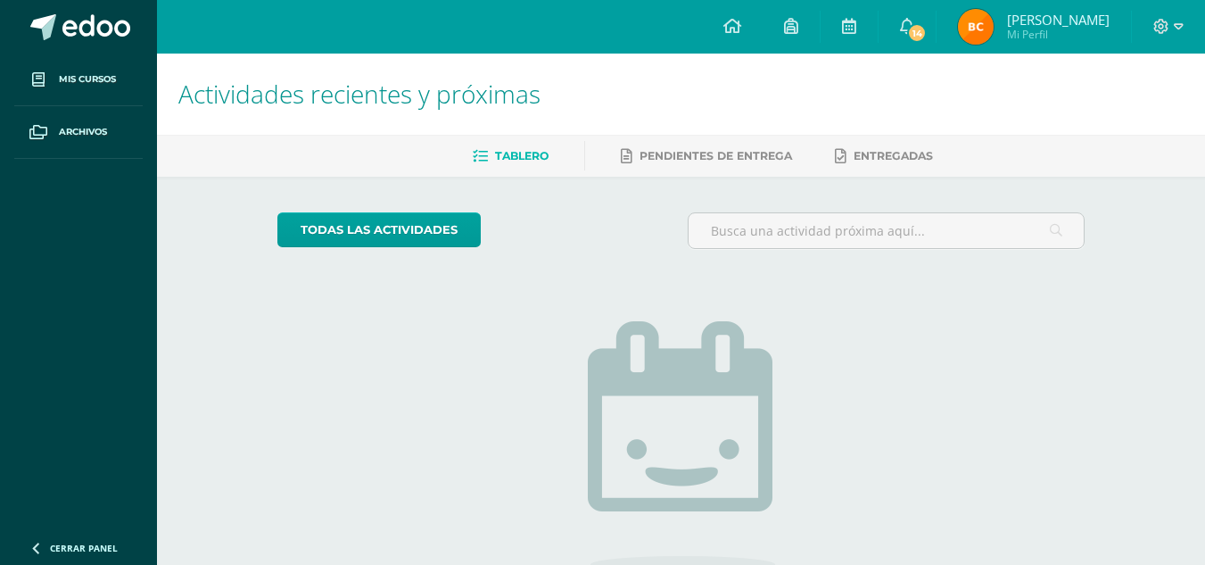
click at [978, 29] on img at bounding box center [976, 27] width 36 height 36
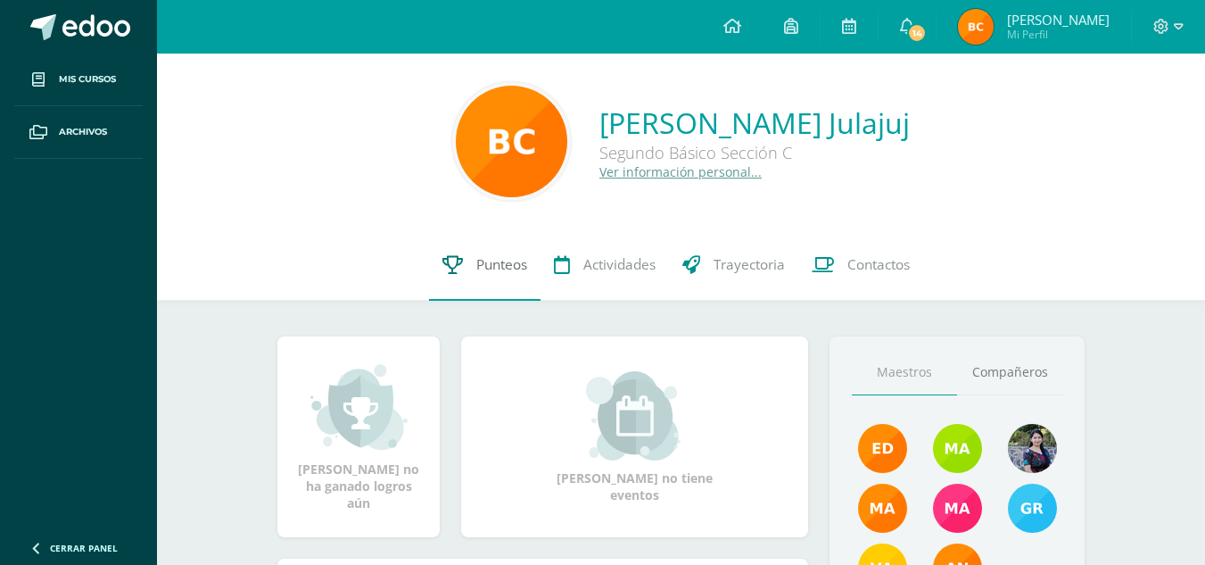
click at [463, 252] on link "Punteos" at bounding box center [484, 264] width 111 height 71
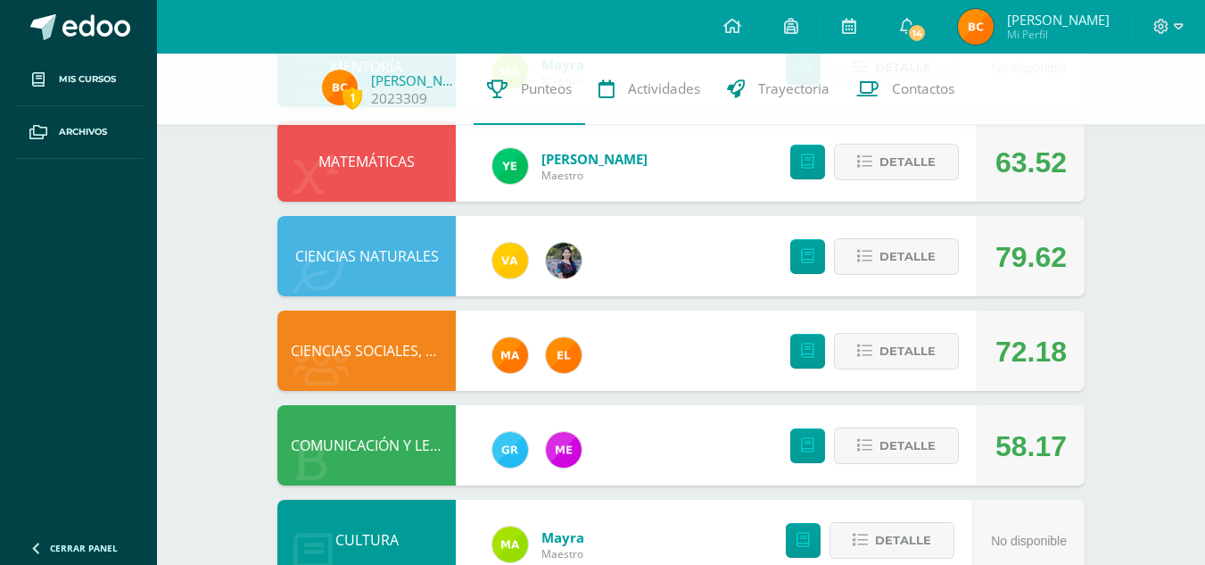
scroll to position [444, 0]
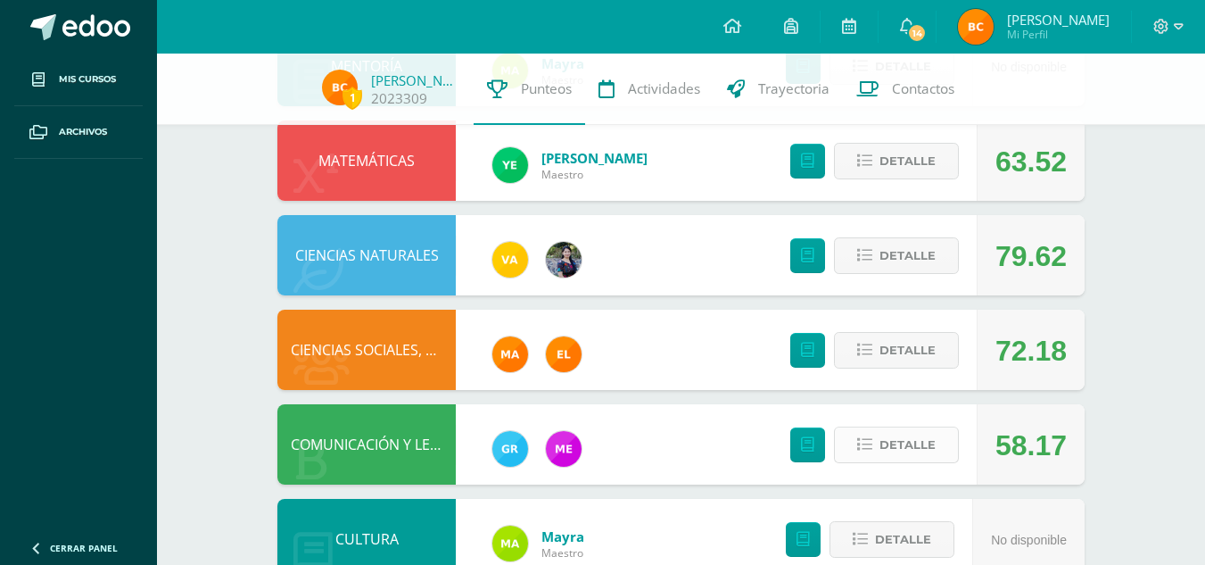
click at [903, 449] on span "Detalle" at bounding box center [907, 444] width 56 height 33
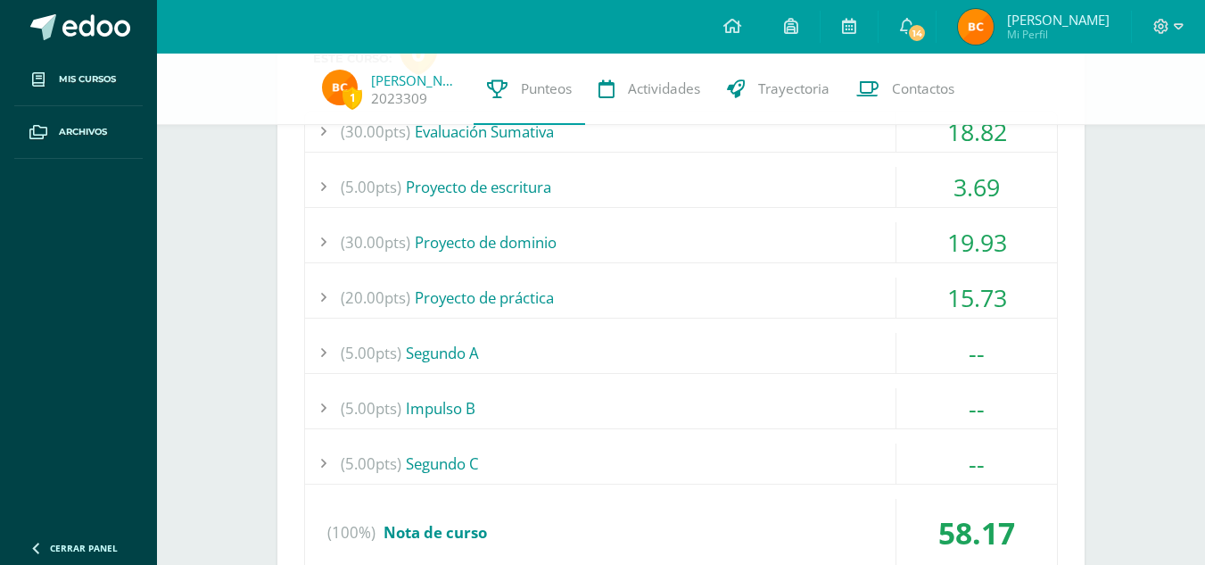
scroll to position [919, 0]
click at [970, 392] on div "--" at bounding box center [976, 406] width 161 height 40
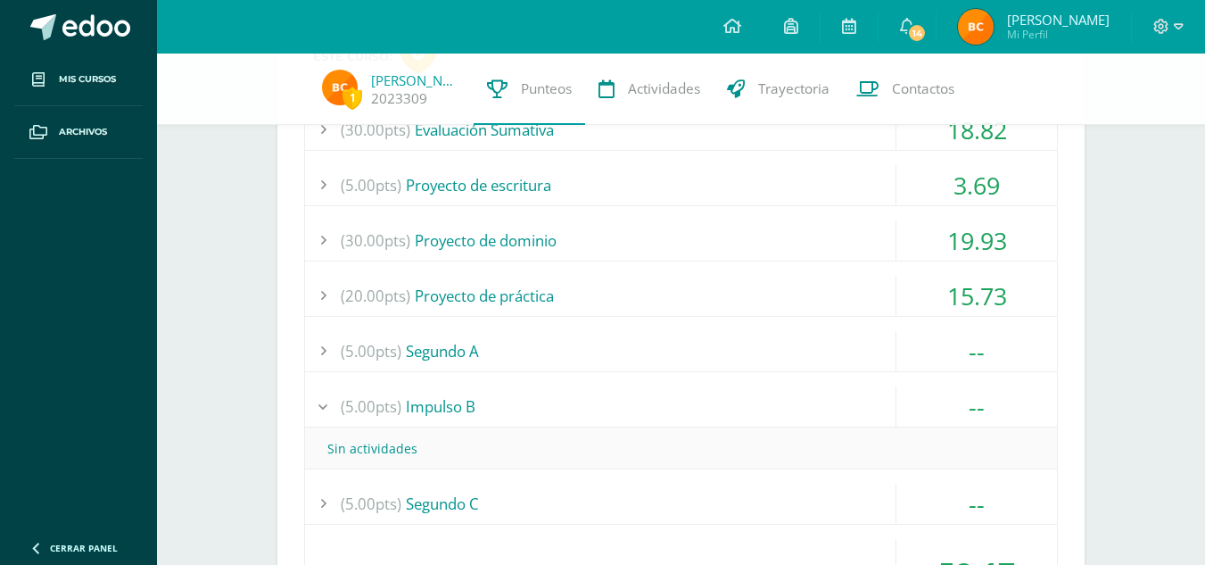
click at [960, 348] on div "--" at bounding box center [976, 351] width 161 height 40
click at [978, 252] on div "19.93" at bounding box center [976, 240] width 161 height 40
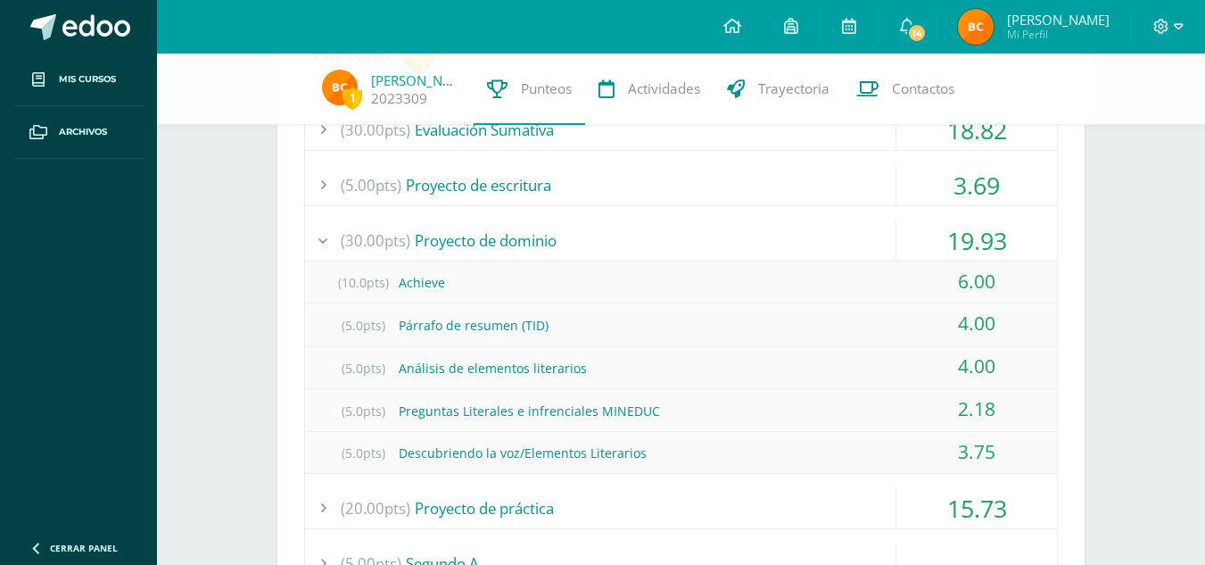
click at [978, 252] on div "19.93" at bounding box center [976, 240] width 161 height 40
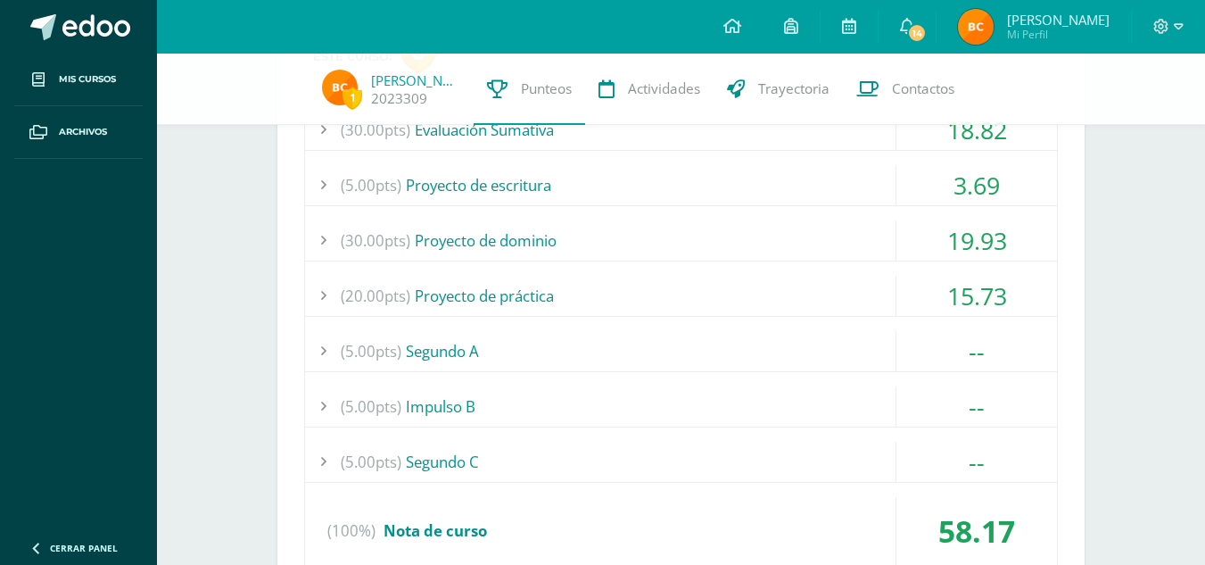
click at [981, 169] on div "3.69" at bounding box center [976, 185] width 161 height 40
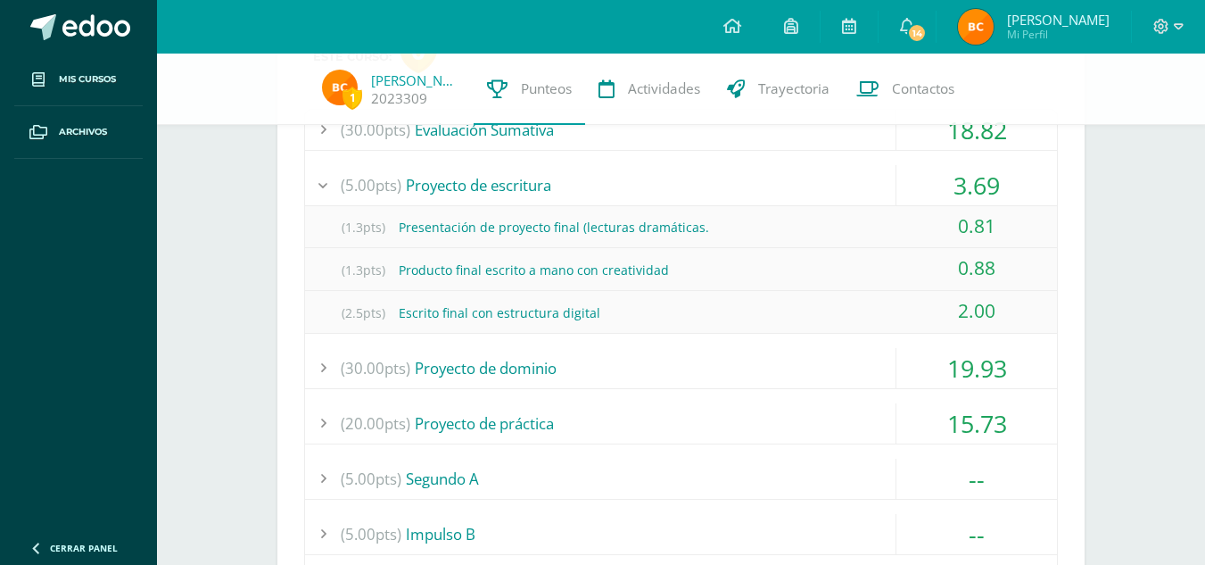
click at [981, 169] on div "3.69" at bounding box center [976, 185] width 161 height 40
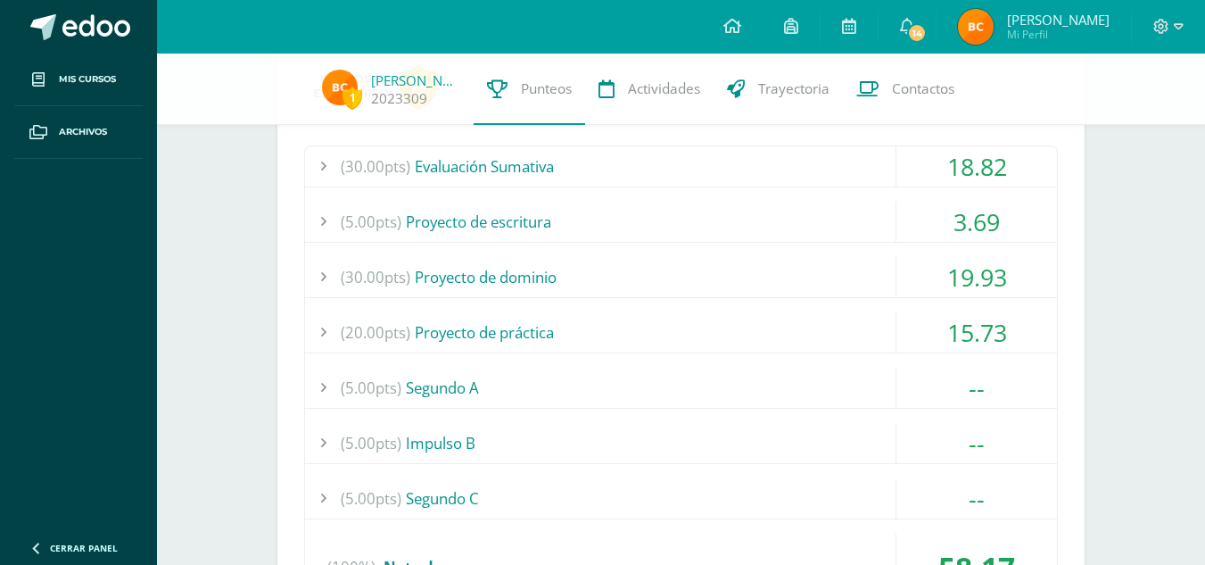
scroll to position [881, 0]
click at [969, 185] on div "18.82" at bounding box center [976, 168] width 161 height 40
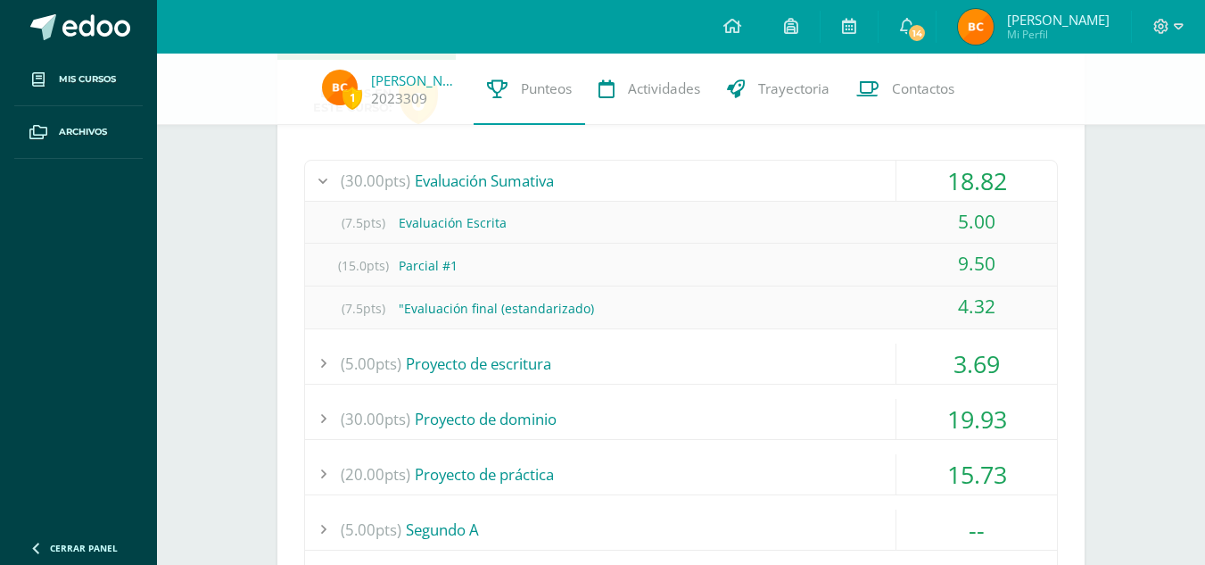
scroll to position [870, 0]
click at [985, 184] on div "18.82" at bounding box center [976, 180] width 161 height 40
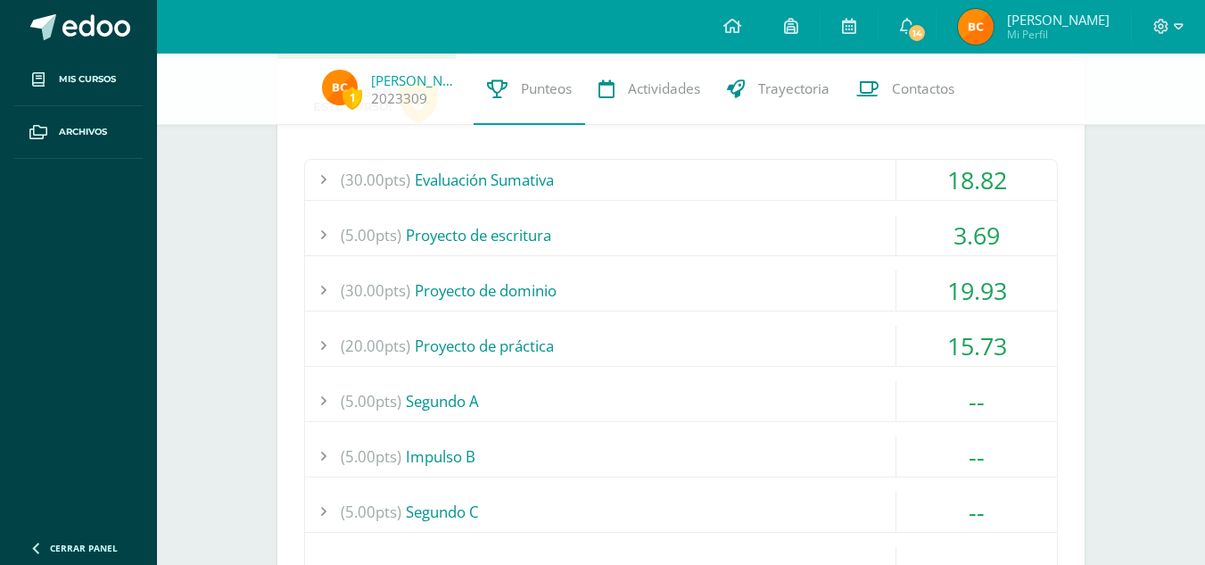
click at [1003, 349] on div "15.73" at bounding box center [976, 346] width 161 height 40
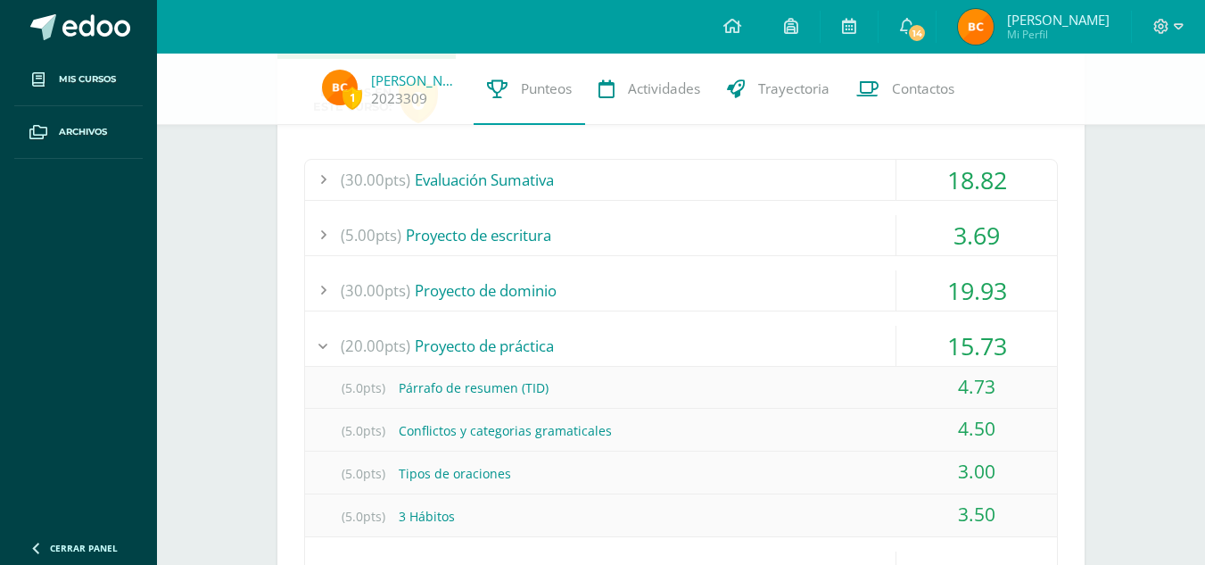
click at [1003, 349] on div "15.73" at bounding box center [976, 346] width 161 height 40
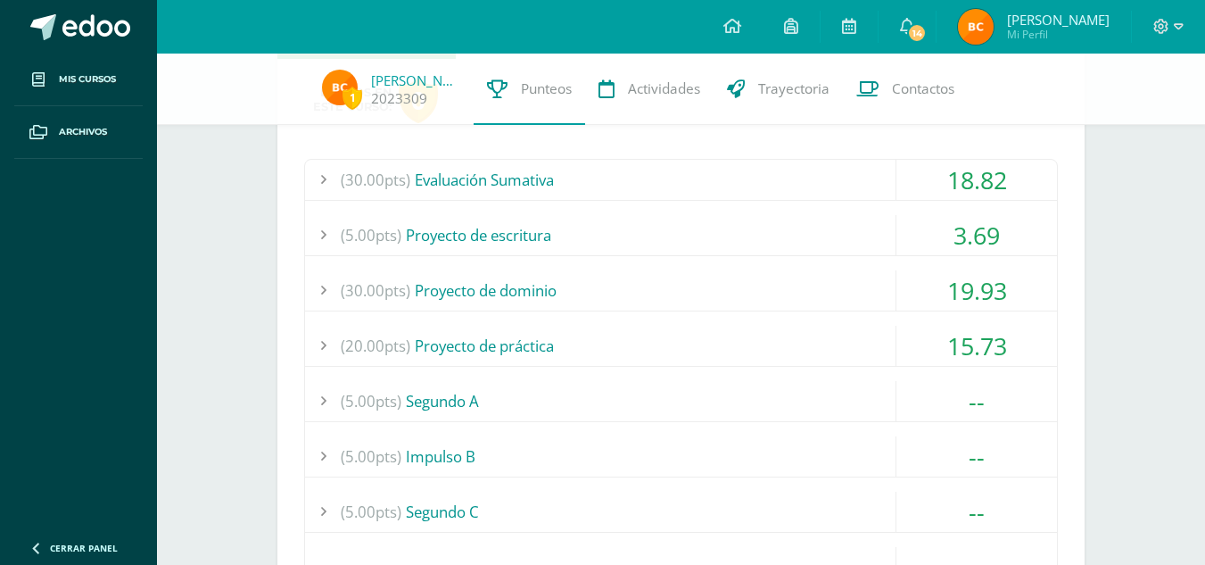
click at [1003, 349] on div "15.73" at bounding box center [976, 346] width 161 height 40
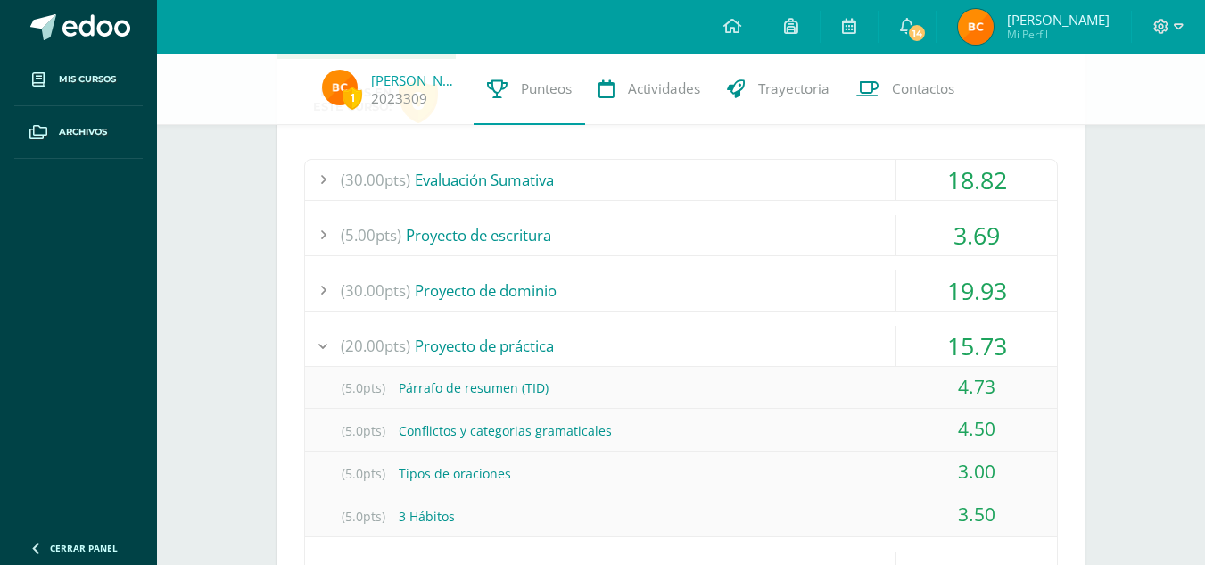
click at [1003, 349] on div "15.73" at bounding box center [976, 346] width 161 height 40
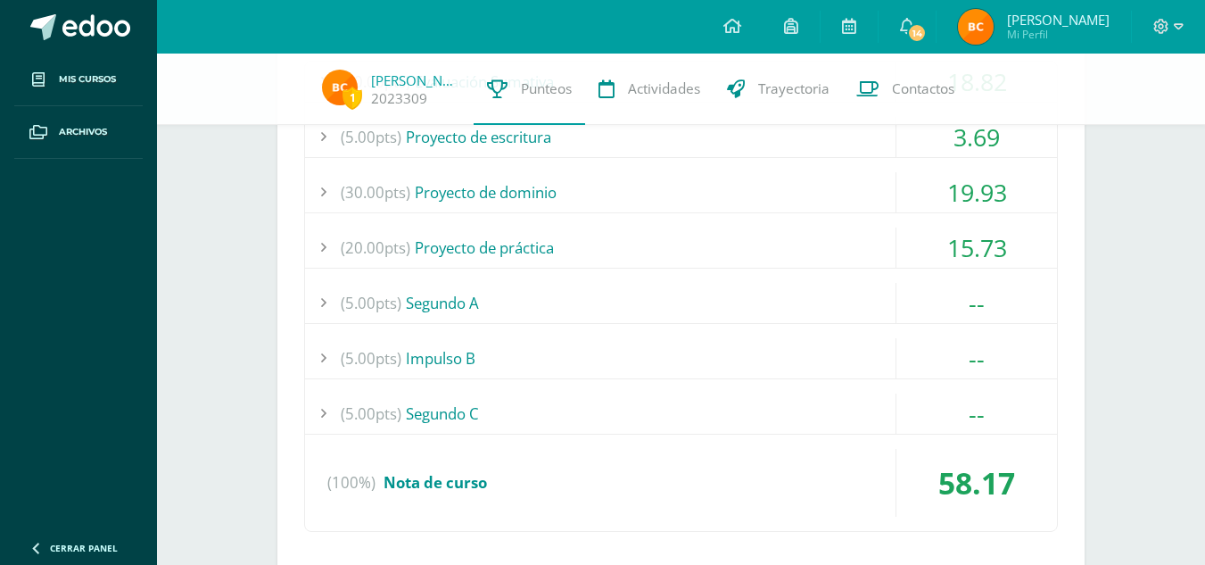
scroll to position [956, 0]
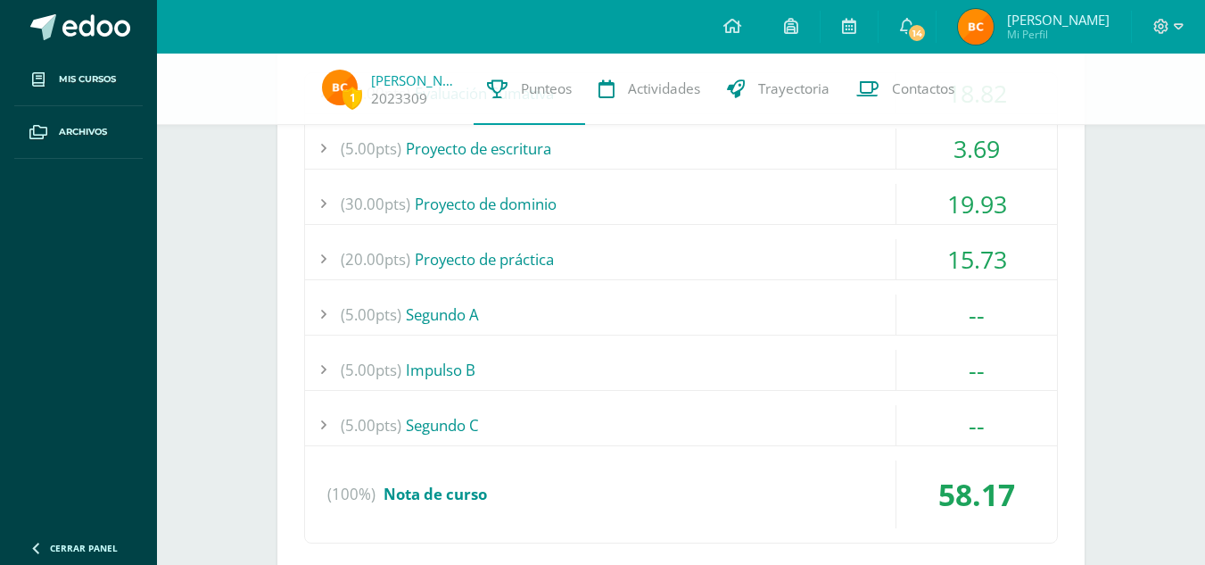
click at [985, 251] on div "15.73" at bounding box center [976, 259] width 161 height 40
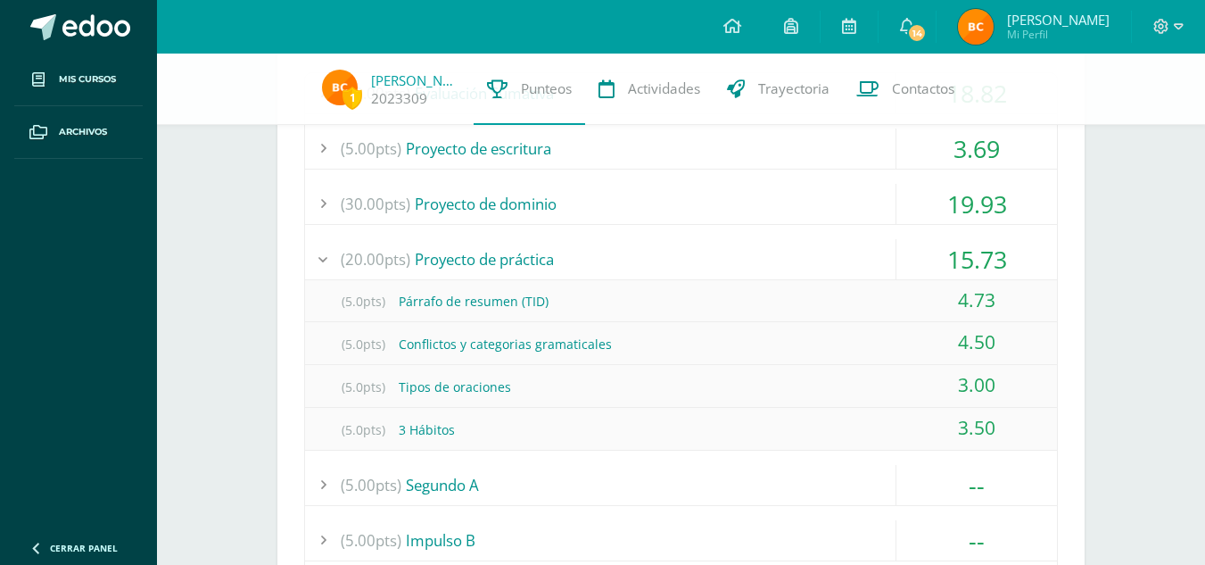
click at [985, 251] on div "15.73" at bounding box center [976, 259] width 161 height 40
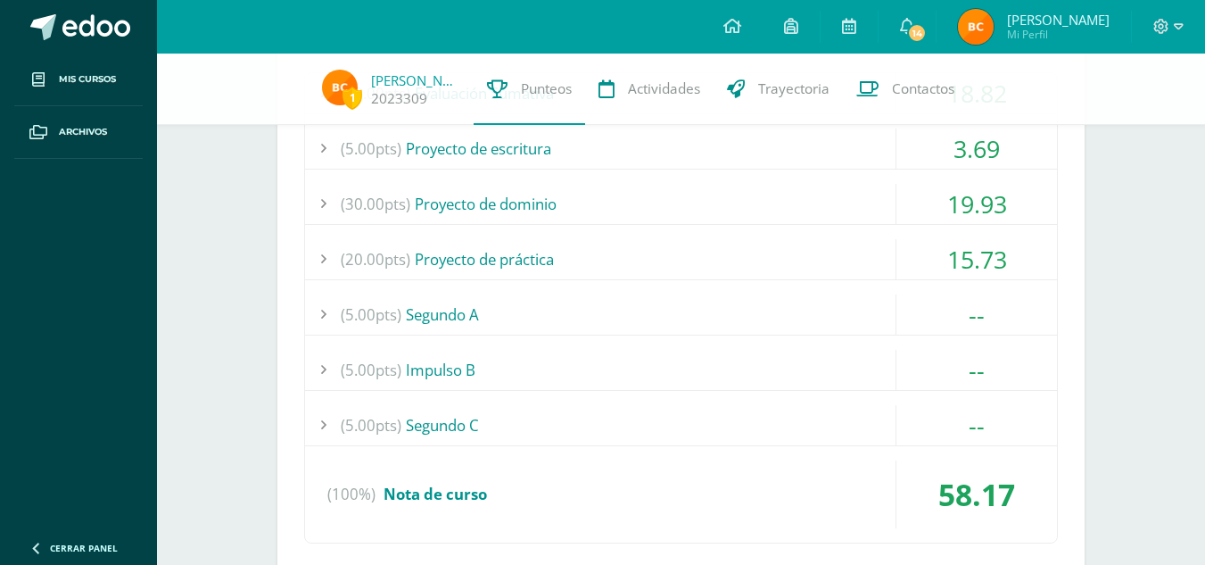
click at [985, 251] on div "15.73" at bounding box center [976, 259] width 161 height 40
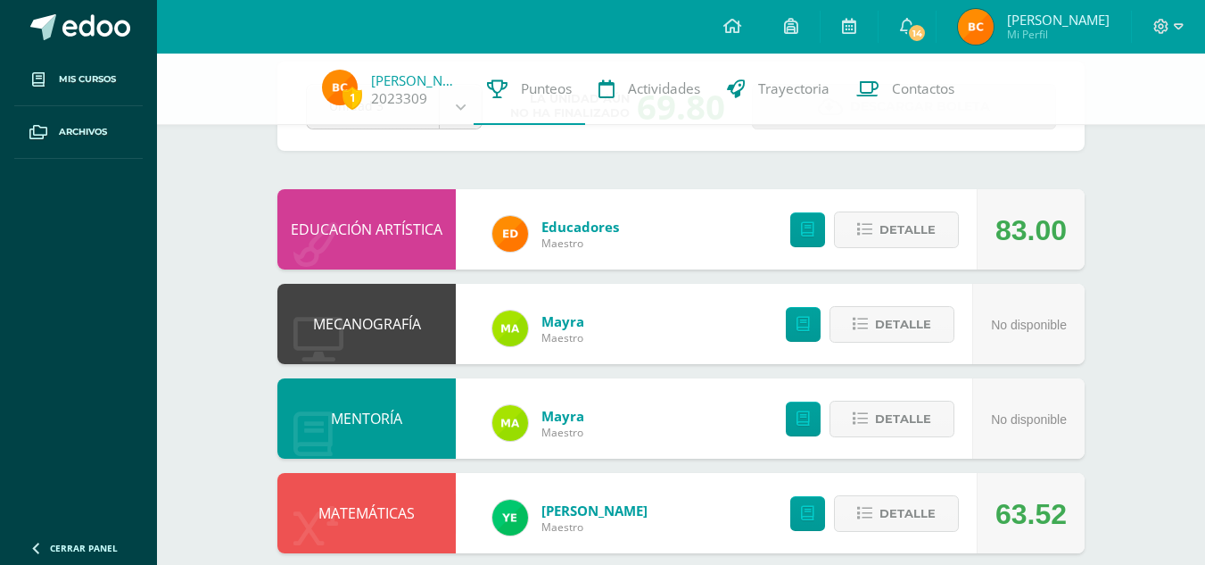
scroll to position [0, 0]
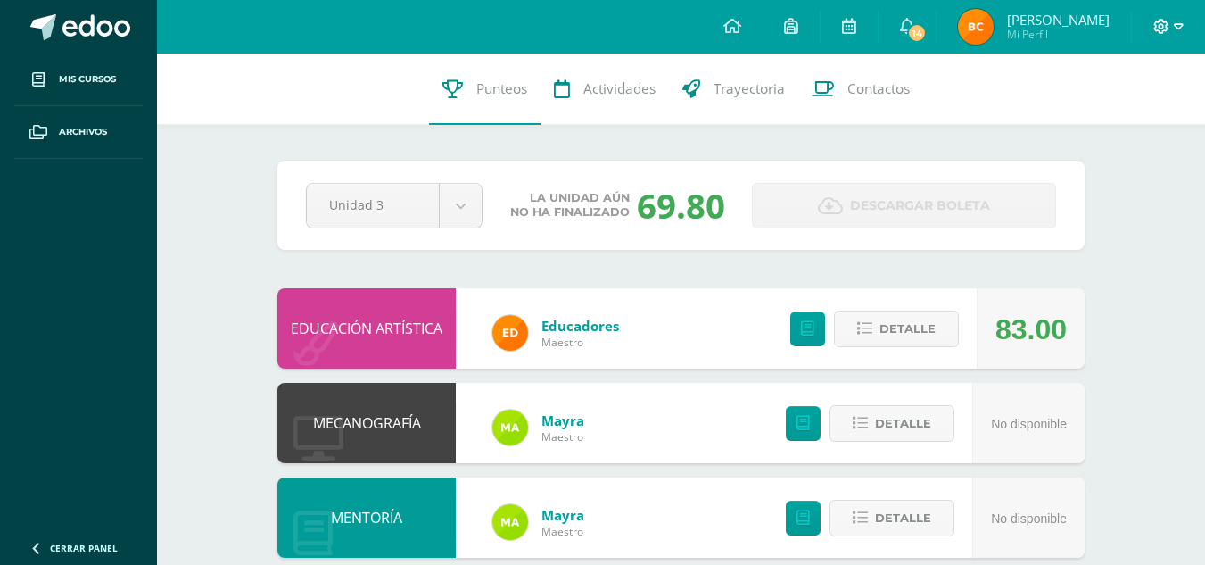
click at [1172, 19] on span at bounding box center [1168, 27] width 30 height 20
click at [1098, 111] on link "Cerrar sesión" at bounding box center [1112, 121] width 141 height 26
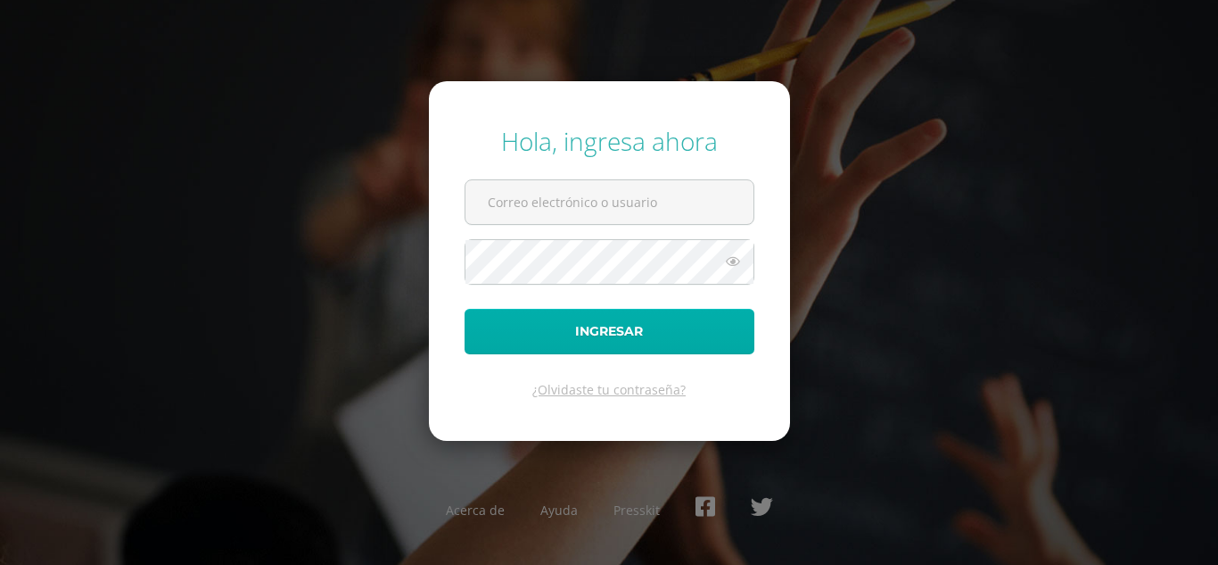
type input "brendacosigua2023@maiagt.org"
click at [589, 318] on button "Ingresar" at bounding box center [610, 331] width 290 height 45
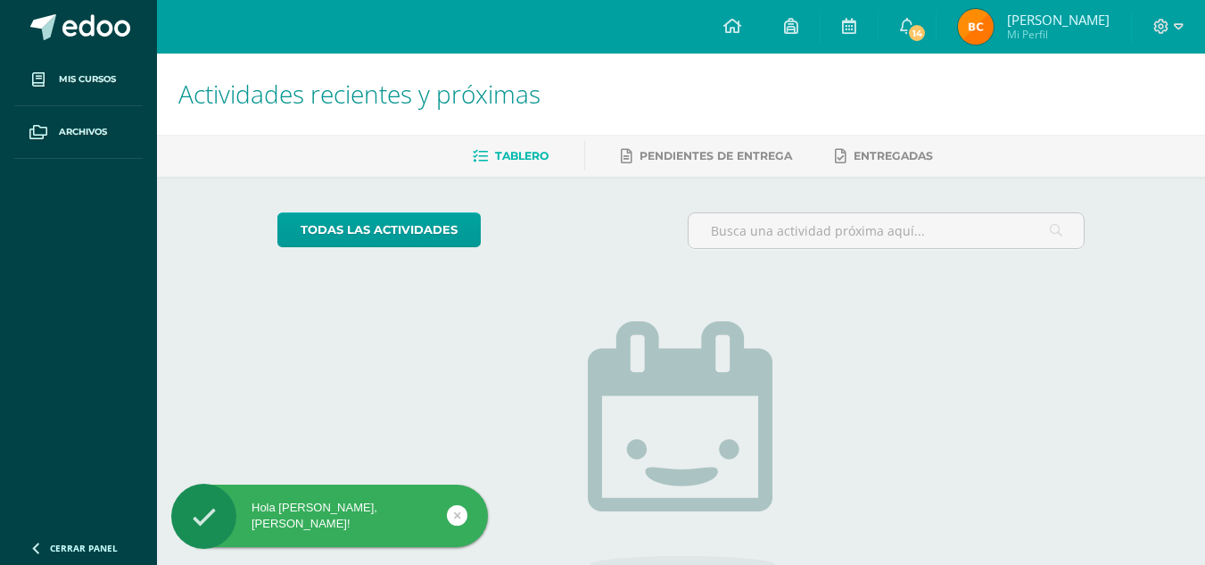
click at [993, 29] on img at bounding box center [976, 27] width 36 height 36
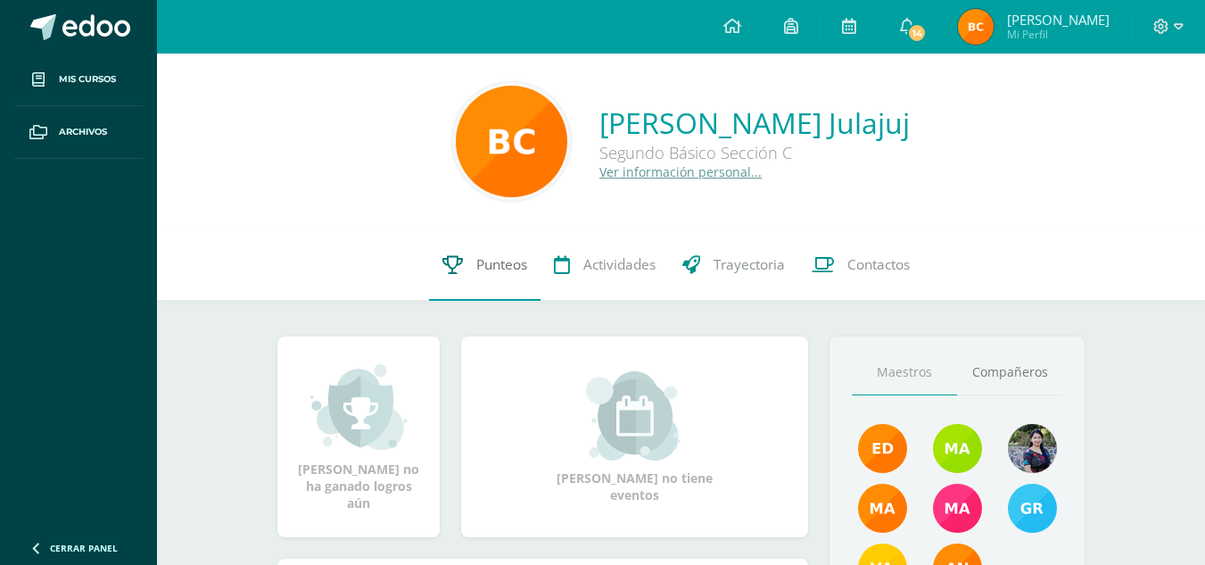
click at [474, 275] on link "Punteos" at bounding box center [484, 264] width 111 height 71
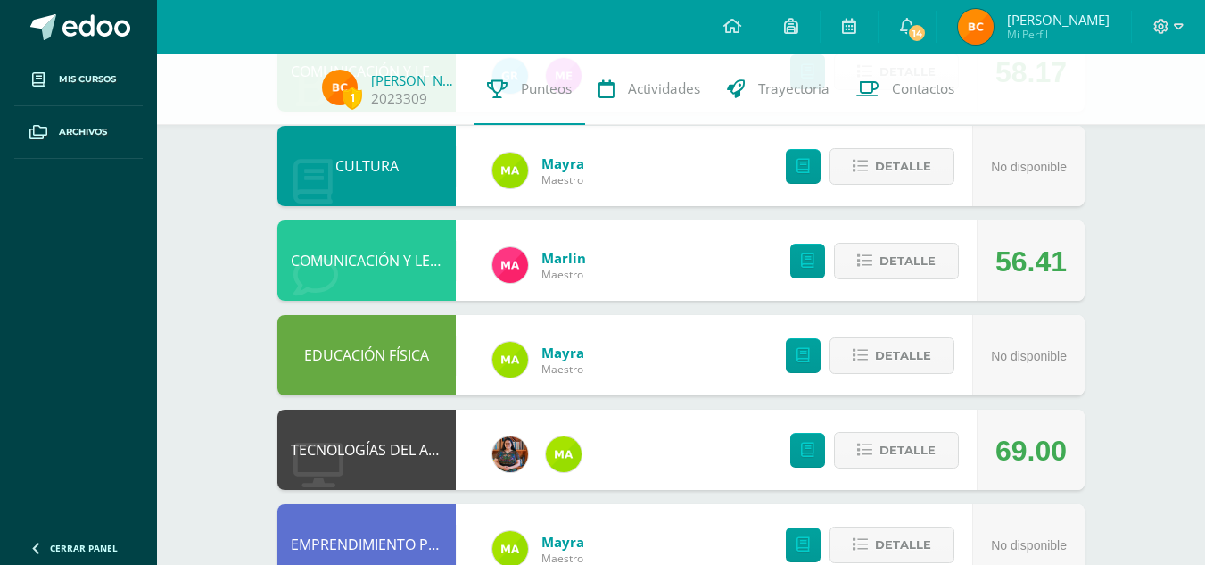
scroll to position [967, 0]
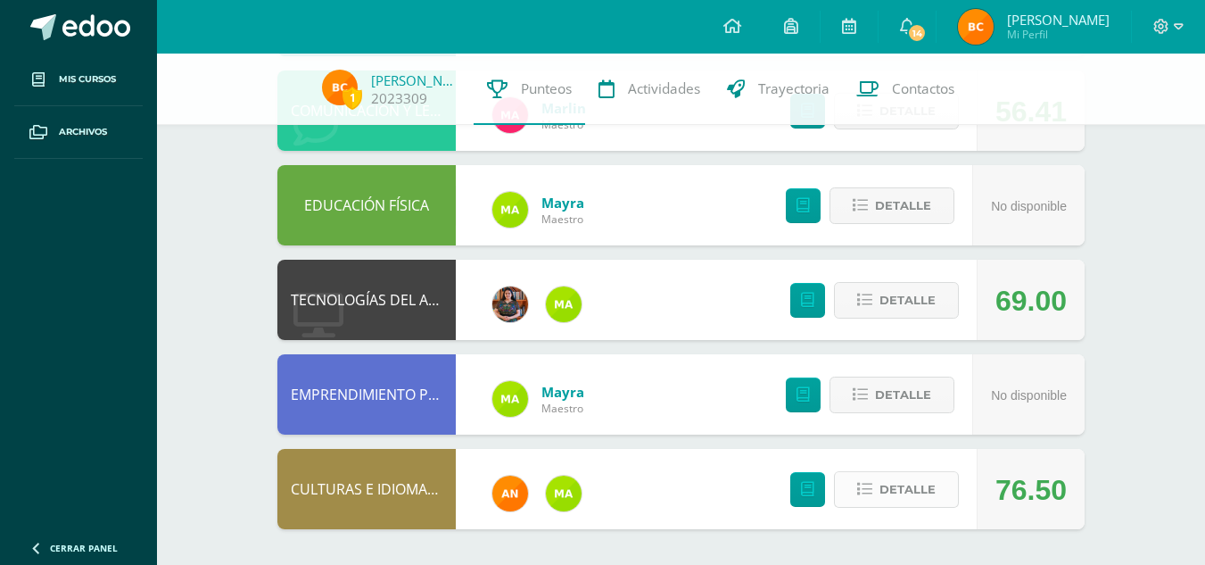
click at [883, 486] on span "Detalle" at bounding box center [907, 489] width 56 height 33
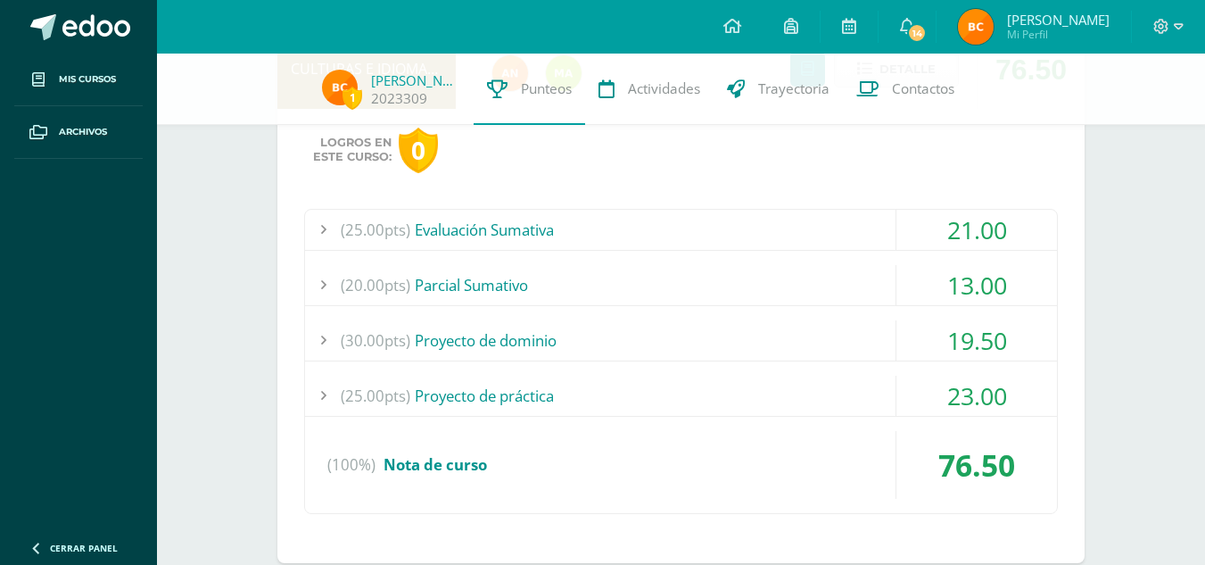
scroll to position [1388, 0]
click at [971, 223] on div "21.00" at bounding box center [976, 229] width 161 height 40
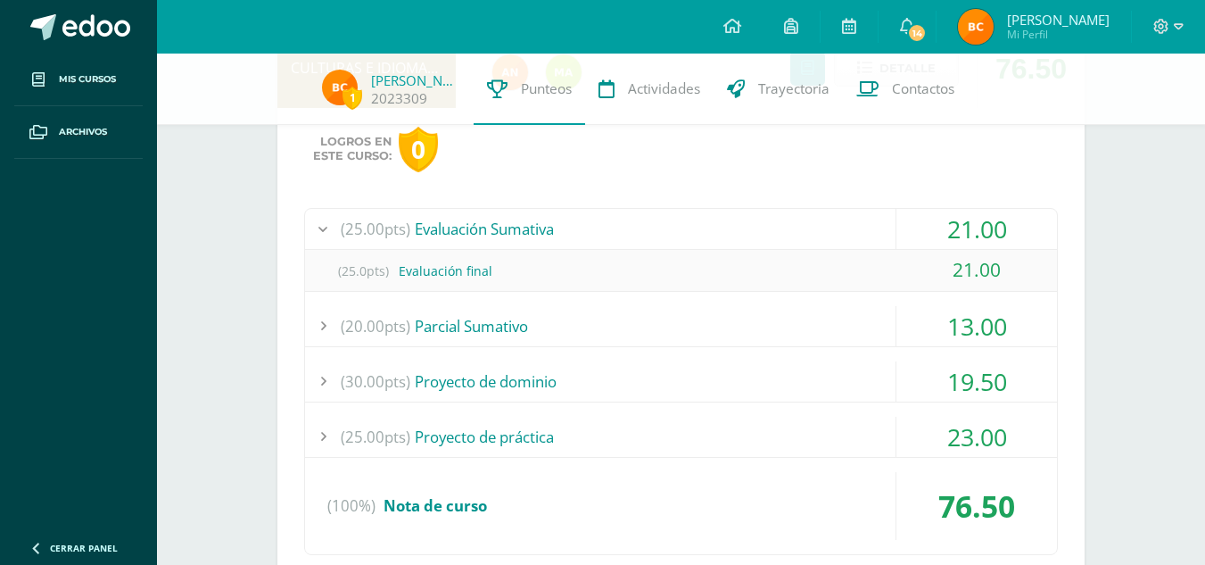
click at [971, 223] on div "21.00" at bounding box center [976, 229] width 161 height 40
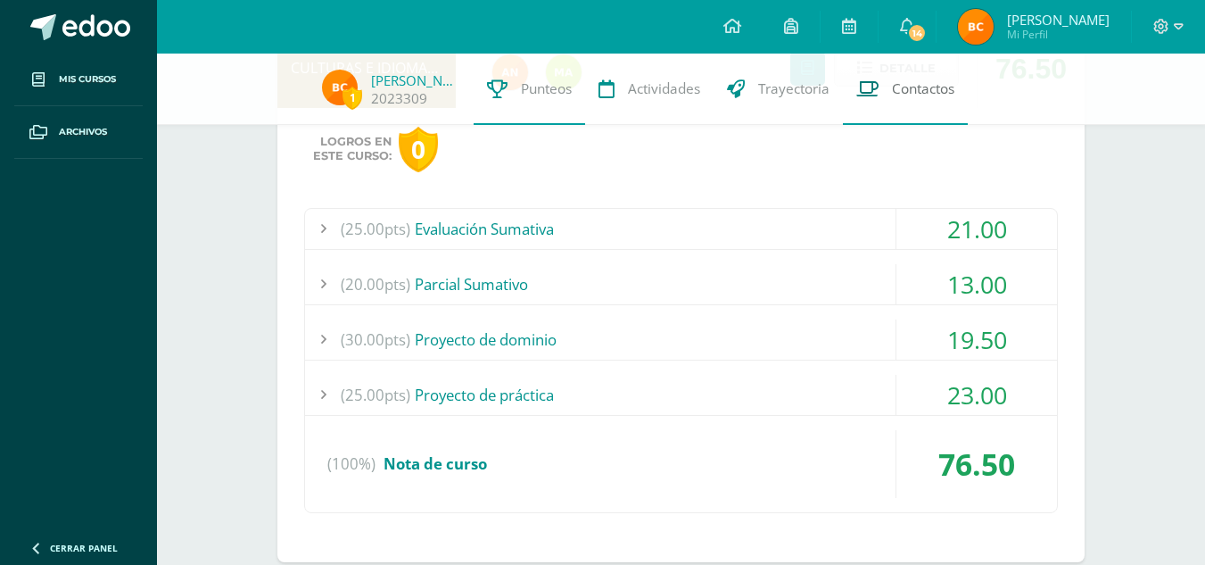
click at [900, 63] on link "Contactos" at bounding box center [905, 89] width 125 height 71
